Goal: Information Seeking & Learning: Learn about a topic

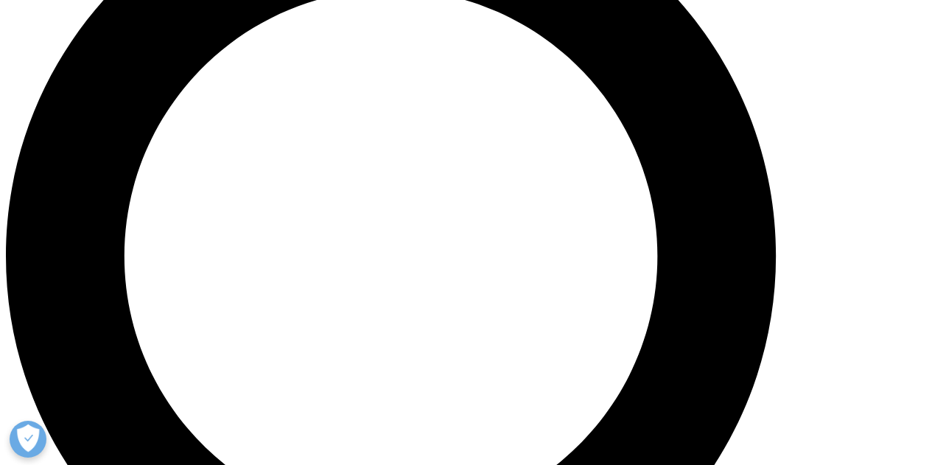
scroll to position [1074, 0]
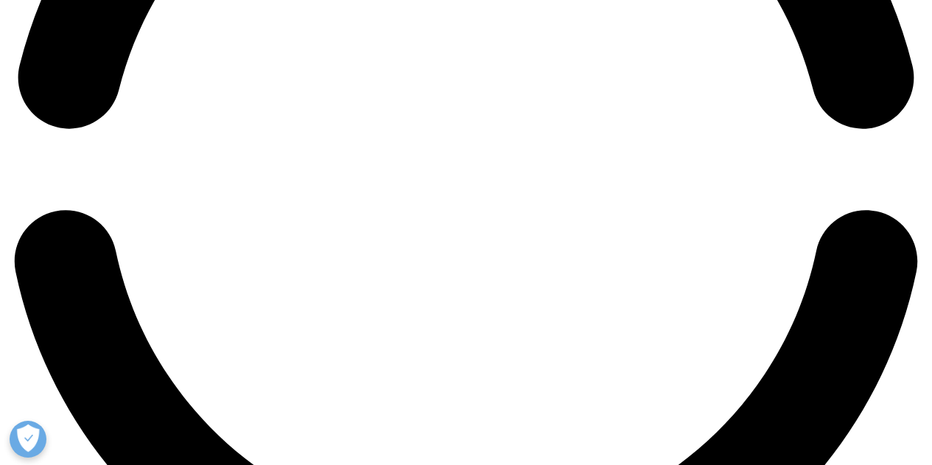
scroll to position [2151, 0]
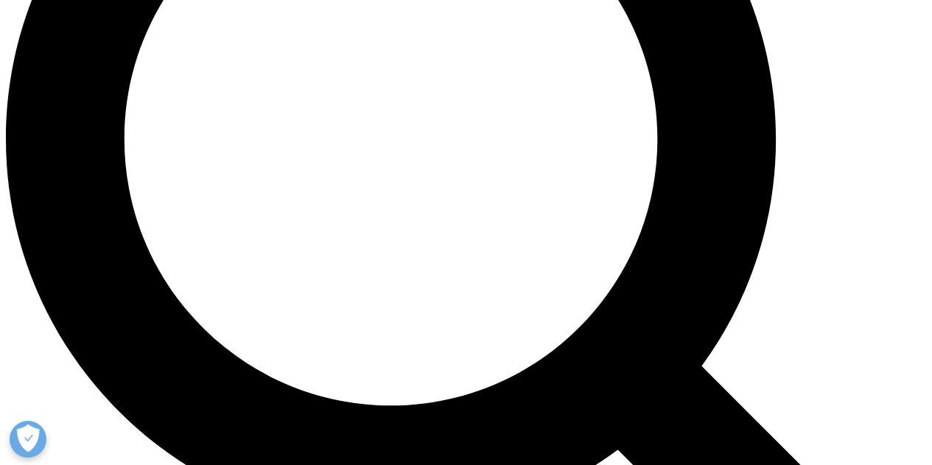
scroll to position [1191, 0]
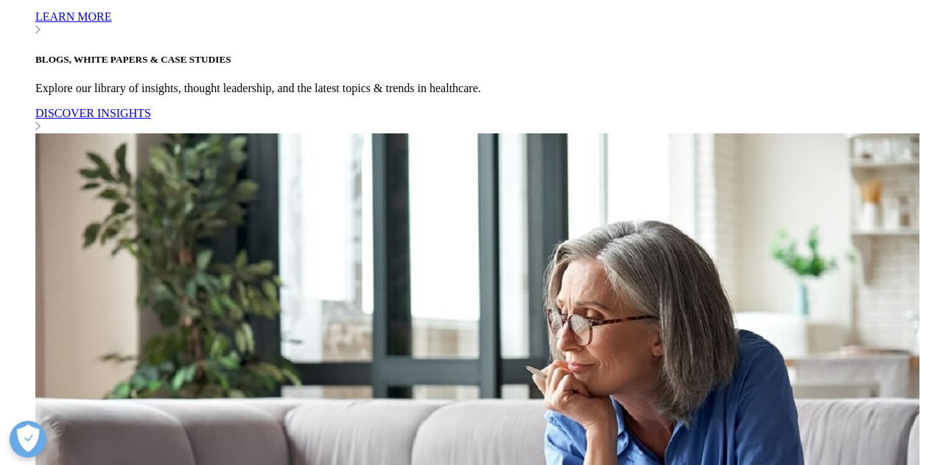
checkbox input "true"
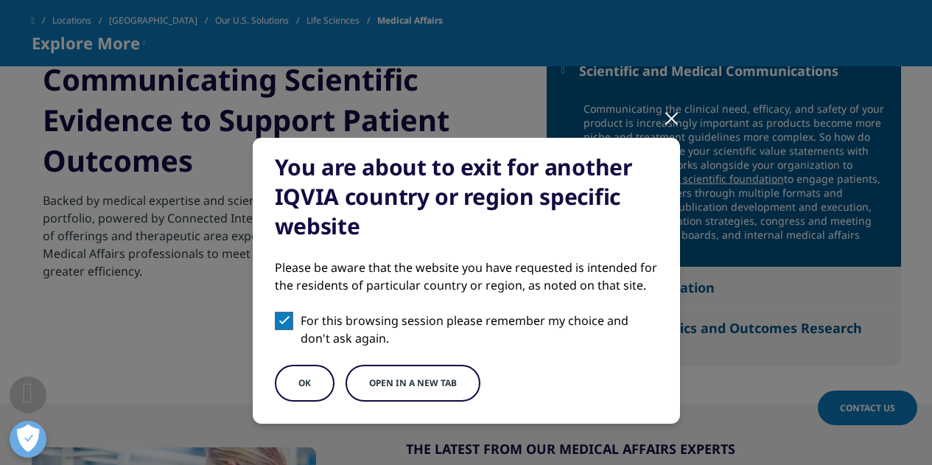
click at [379, 390] on button "Open in a new tab" at bounding box center [412, 383] width 135 height 37
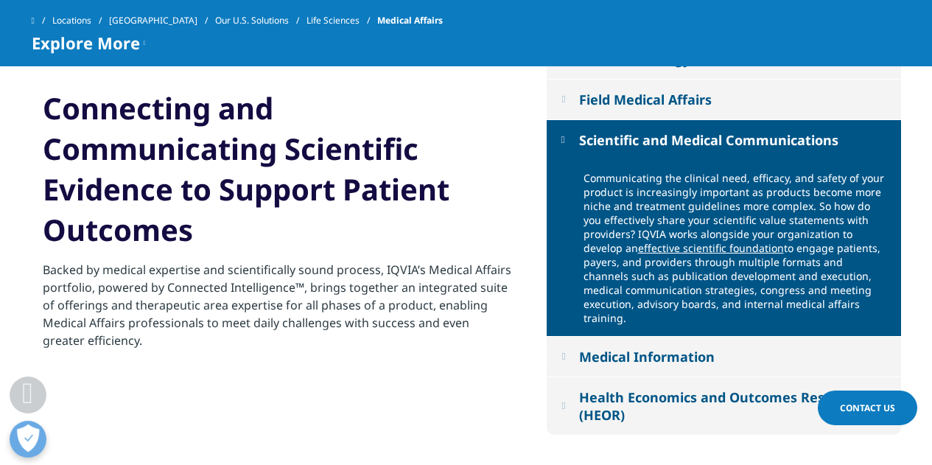
scroll to position [1118, 0]
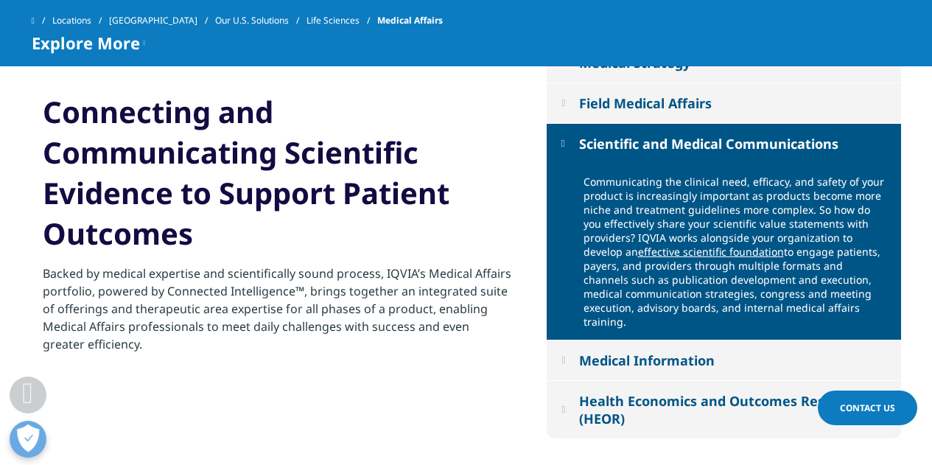
click at [569, 144] on button "Scientific and Medical Communications" at bounding box center [723, 144] width 354 height 40
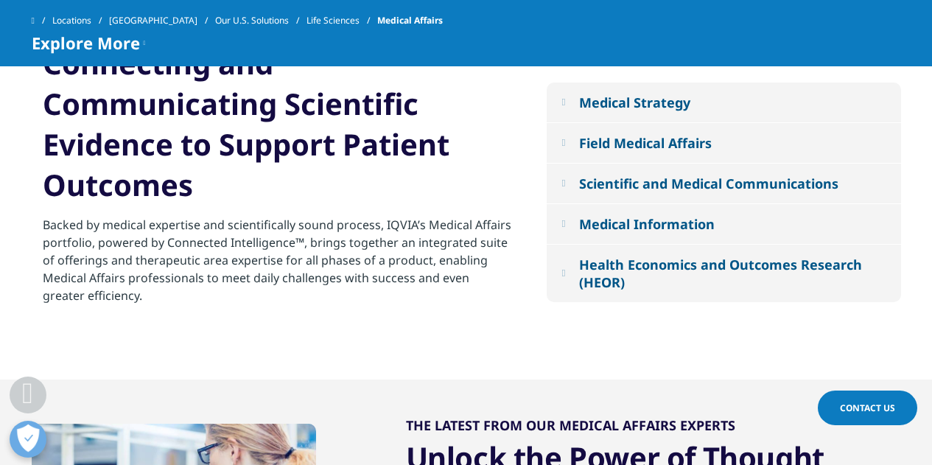
click at [638, 266] on div "Health Economics and Outcomes Research (HEOR)" at bounding box center [732, 273] width 306 height 35
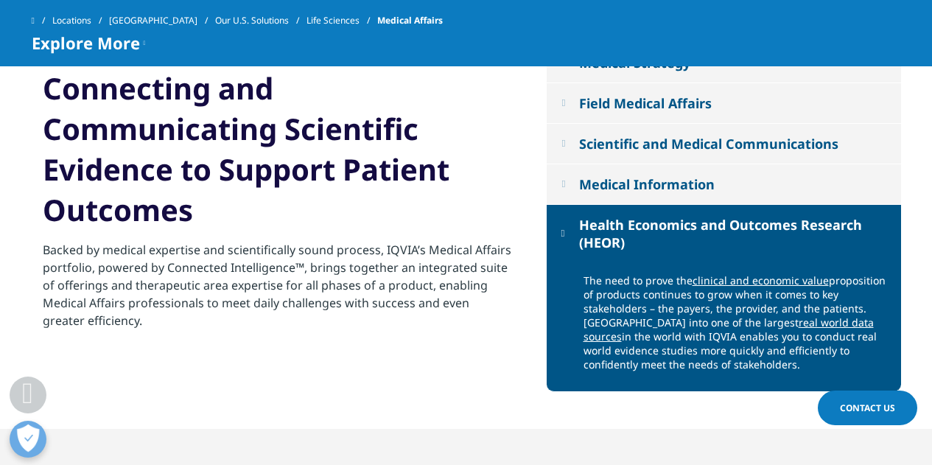
click at [643, 136] on div "Scientific and Medical Communications" at bounding box center [708, 144] width 259 height 18
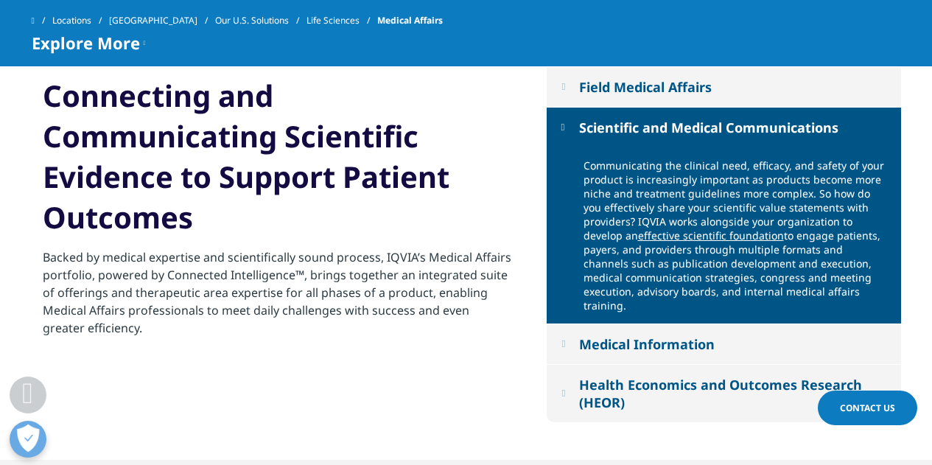
scroll to position [1169, 0]
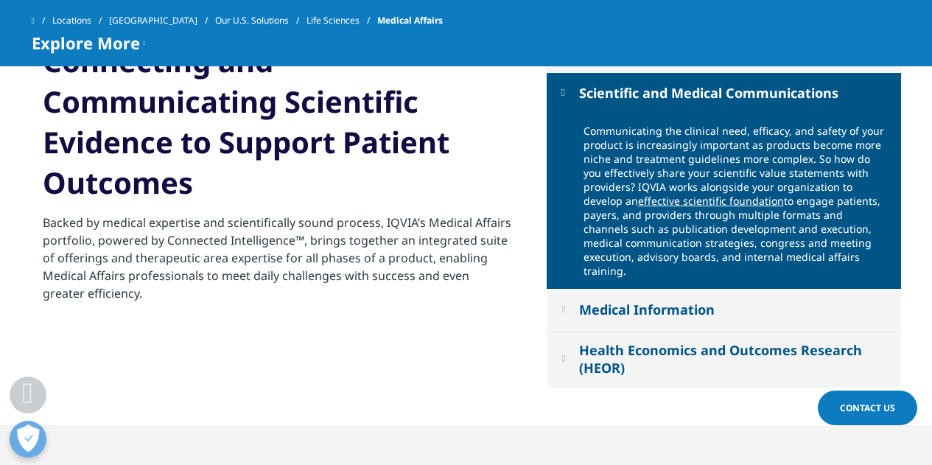
click at [652, 200] on link "effective scientific foundation" at bounding box center [711, 201] width 146 height 14
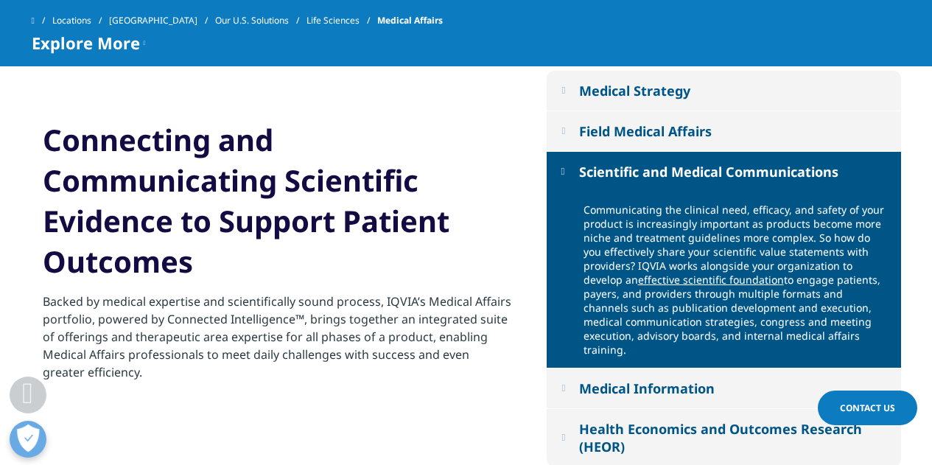
scroll to position [1089, 0]
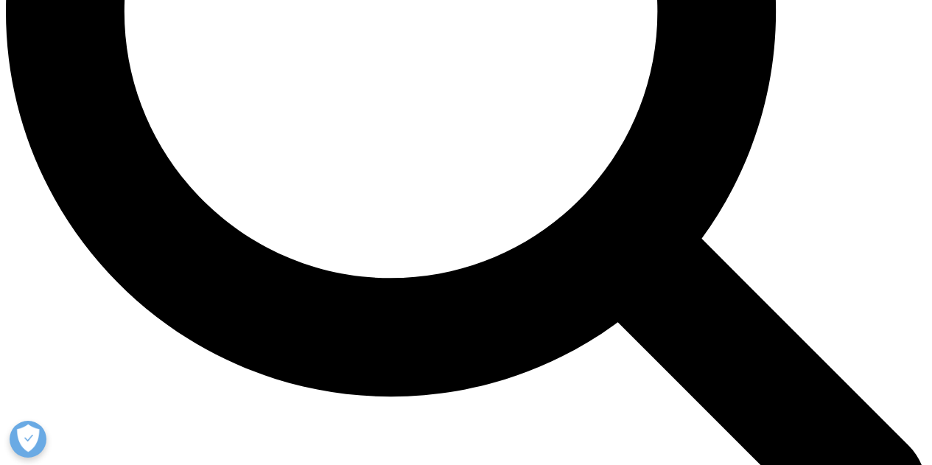
scroll to position [1318, 0]
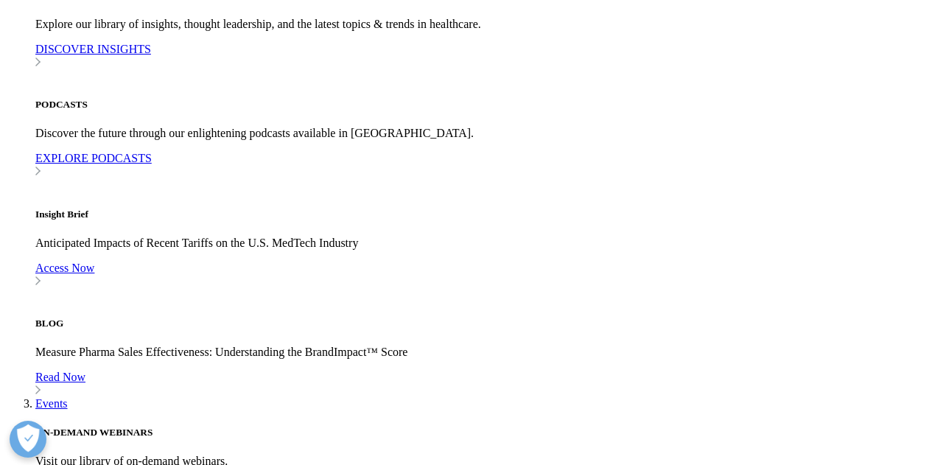
scroll to position [711, 0]
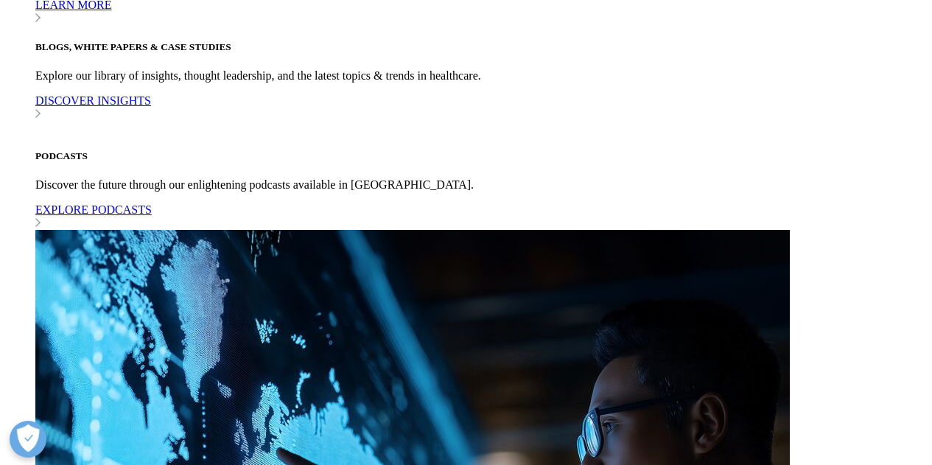
scroll to position [780, 0]
